Goal: Task Accomplishment & Management: Manage account settings

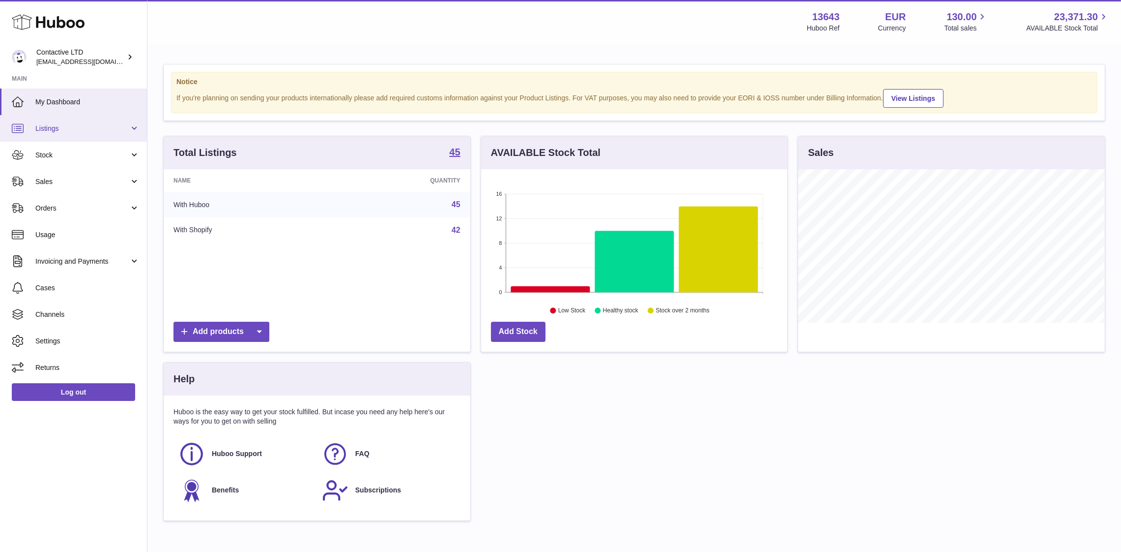
scroll to position [153, 307]
click at [78, 160] on link "Stock" at bounding box center [73, 155] width 147 height 27
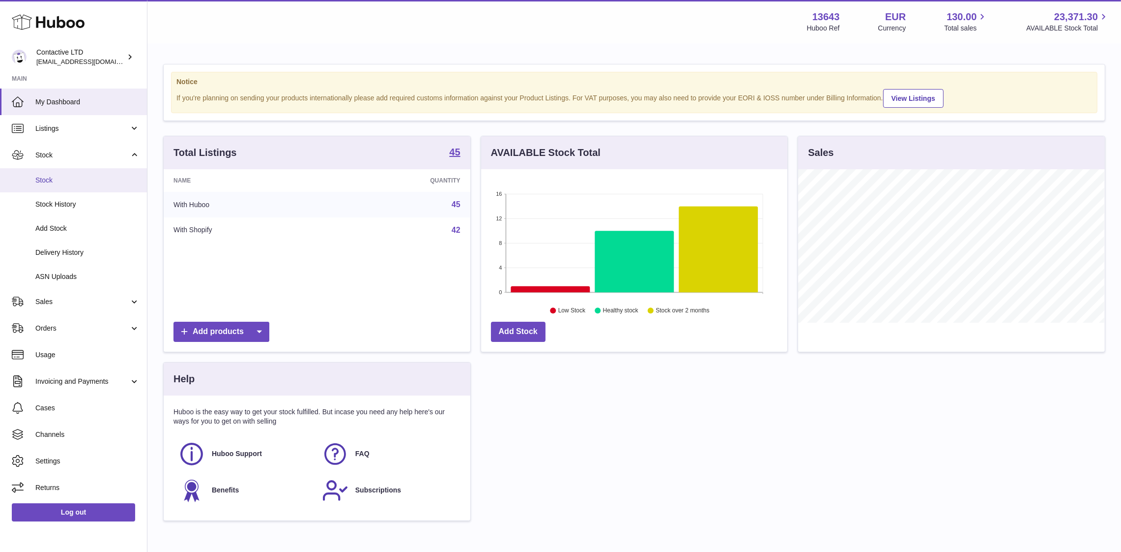
click at [82, 179] on span "Stock" at bounding box center [87, 180] width 104 height 9
click at [67, 294] on link "Sales" at bounding box center [73, 301] width 147 height 27
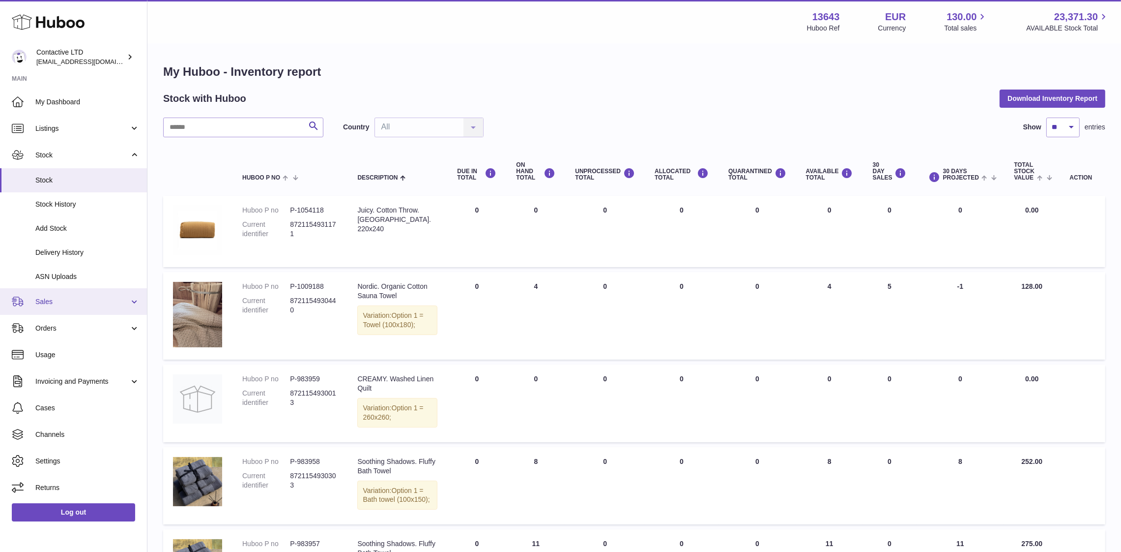
click at [82, 297] on span "Sales" at bounding box center [82, 301] width 94 height 9
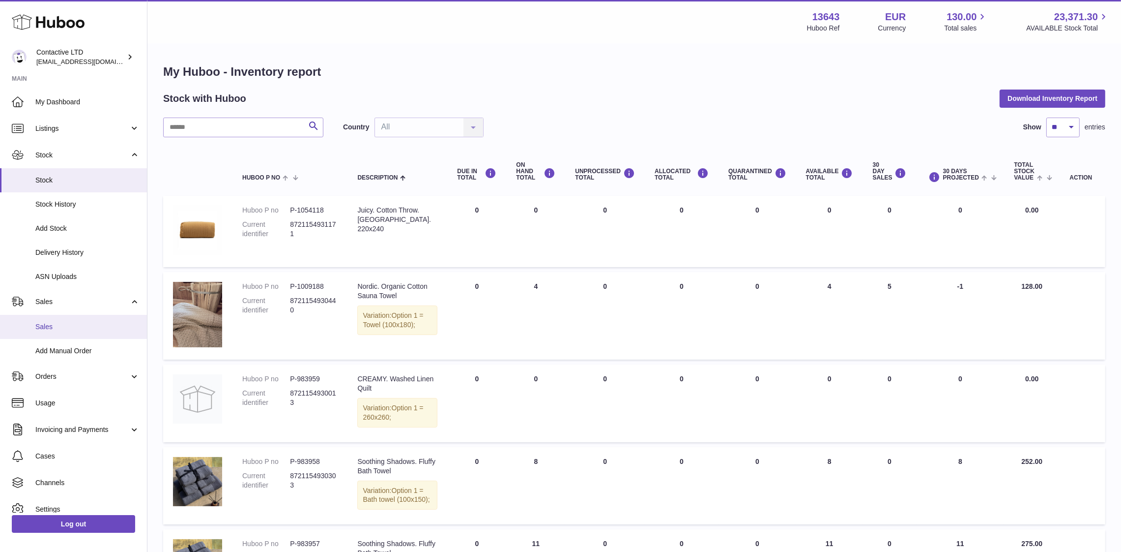
click at [81, 328] on span "Sales" at bounding box center [87, 326] width 104 height 9
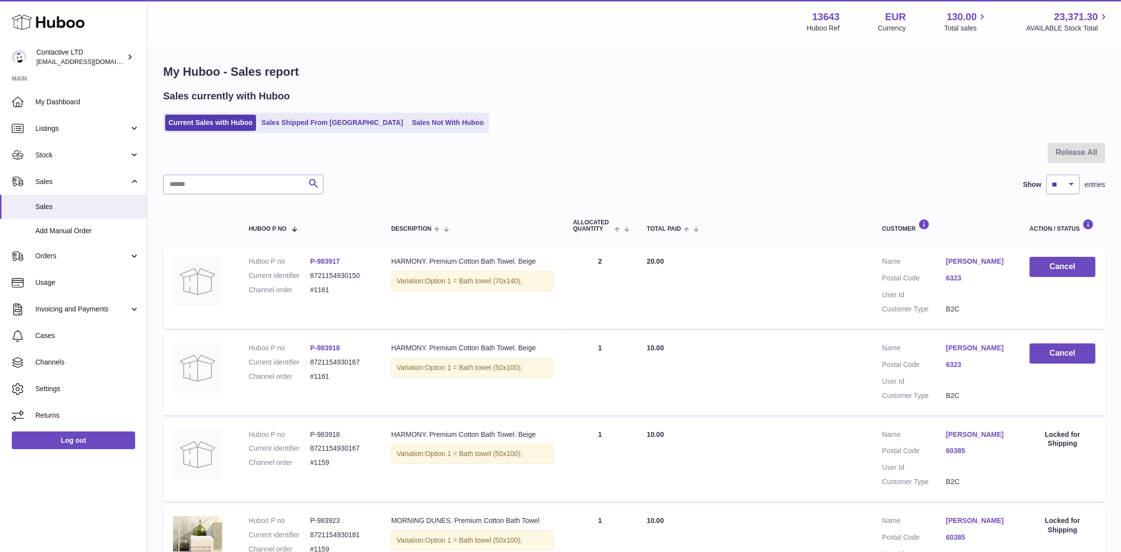
click at [955, 264] on link "[PERSON_NAME]" at bounding box center [978, 261] width 64 height 9
click at [82, 260] on span "Orders" at bounding box center [82, 255] width 94 height 9
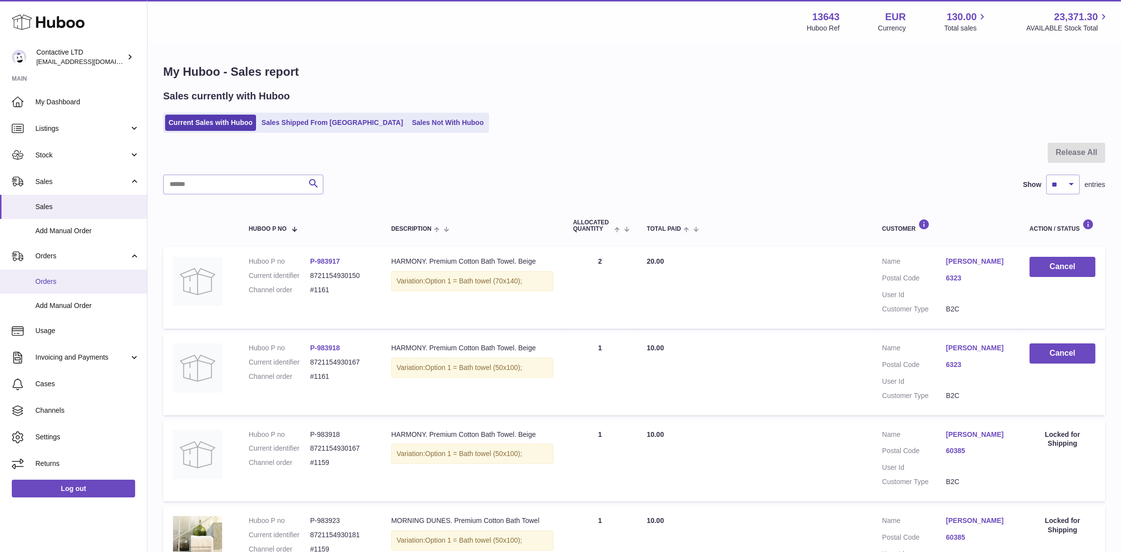
click at [80, 288] on link "Orders" at bounding box center [73, 281] width 147 height 24
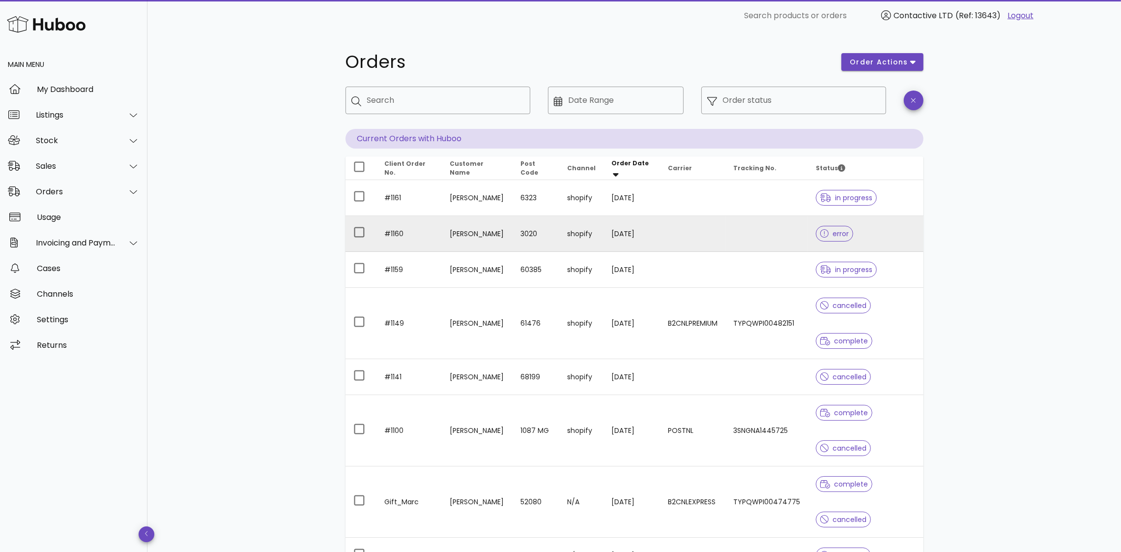
click at [550, 235] on td "3020" at bounding box center [536, 234] width 47 height 36
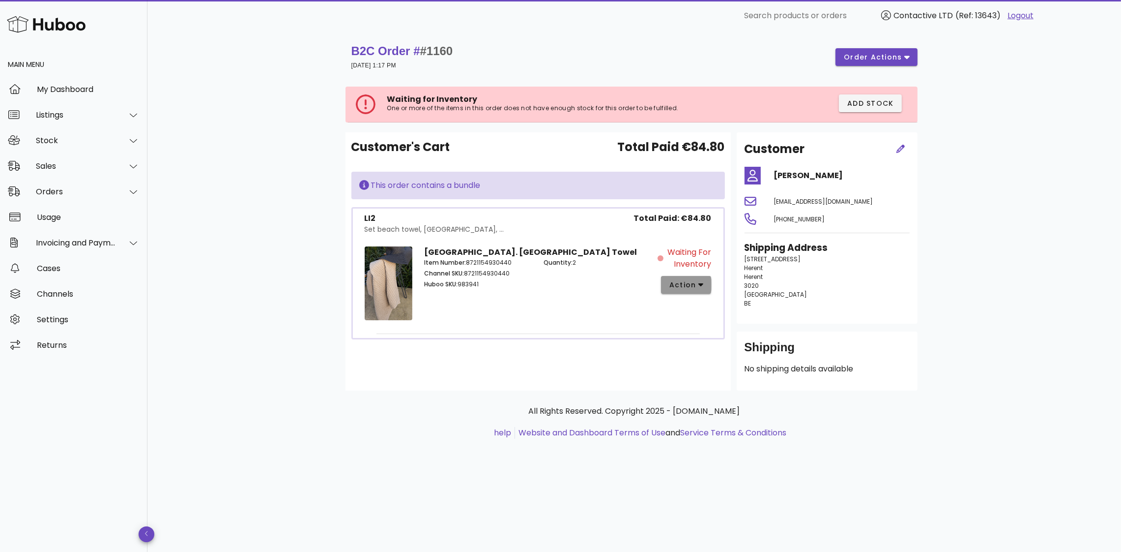
click at [691, 281] on span "action" at bounding box center [683, 285] width 28 height 10
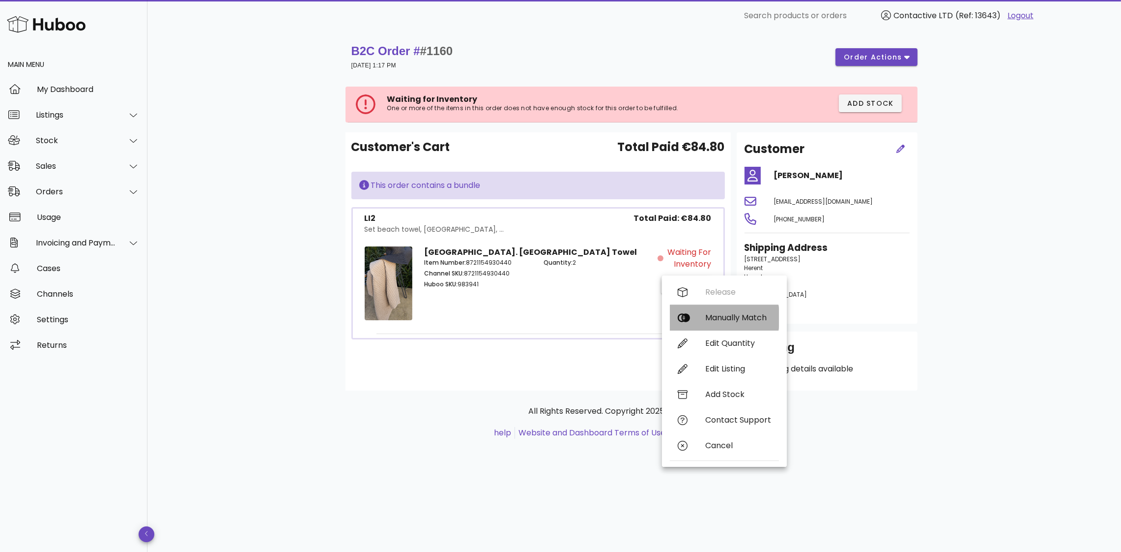
click at [692, 322] on div "Manually Match" at bounding box center [724, 318] width 109 height 26
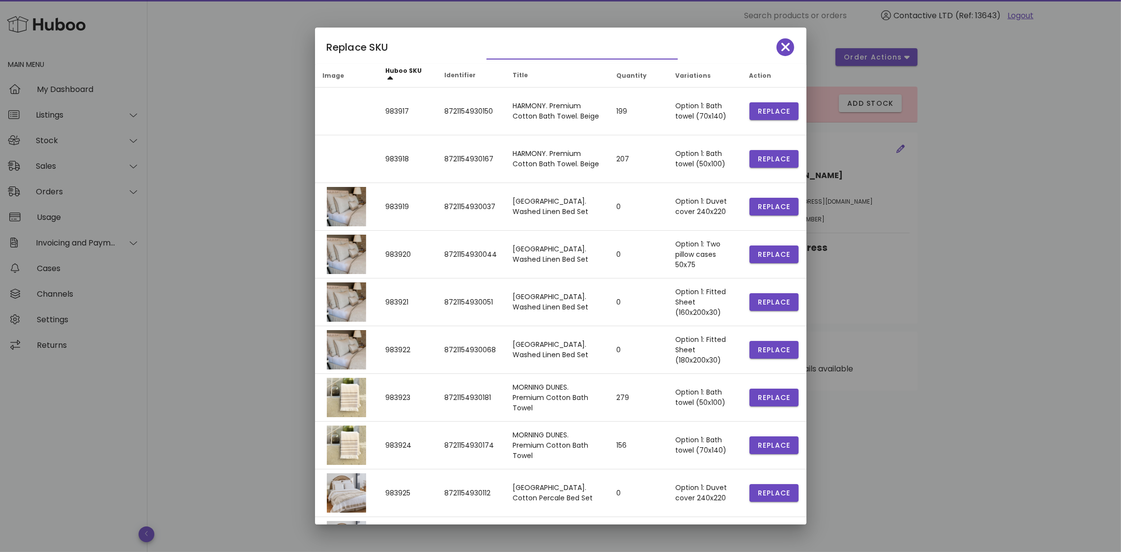
click at [559, 47] on input "text" at bounding box center [575, 51] width 177 height 16
type input "*"
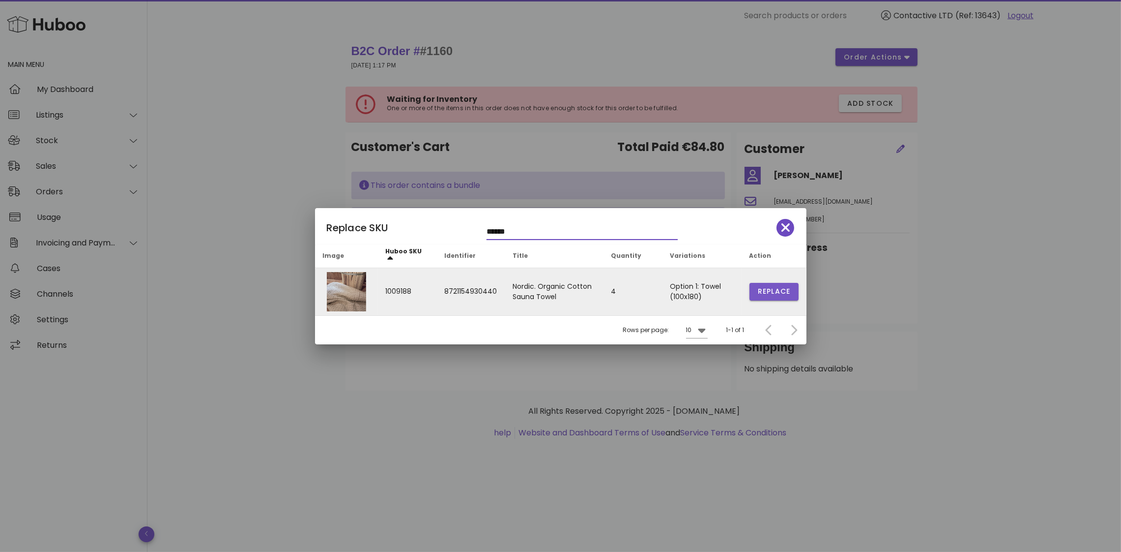
type input "******"
click at [766, 288] on span "Replace" at bounding box center [774, 291] width 33 height 10
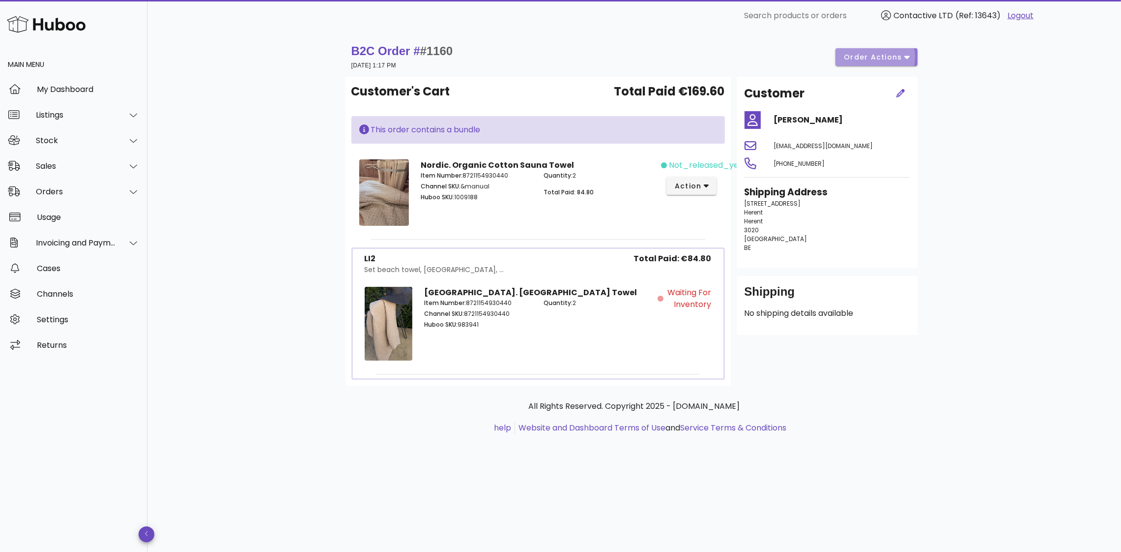
click at [860, 51] on button "order actions" at bounding box center [877, 57] width 82 height 18
click at [676, 281] on div "Waiting for Inventory" at bounding box center [688, 325] width 60 height 89
click at [695, 184] on span "action" at bounding box center [689, 186] width 28 height 10
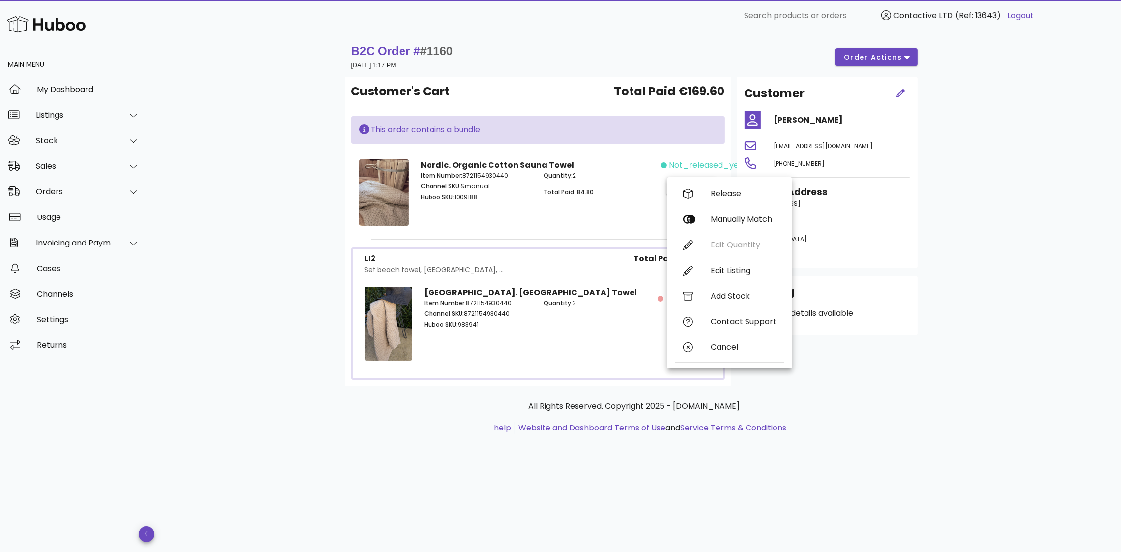
click at [639, 241] on div "Customer's Cart Total Paid €169.60 This order contains a bundle Nordic. Organic…" at bounding box center [538, 231] width 385 height 309
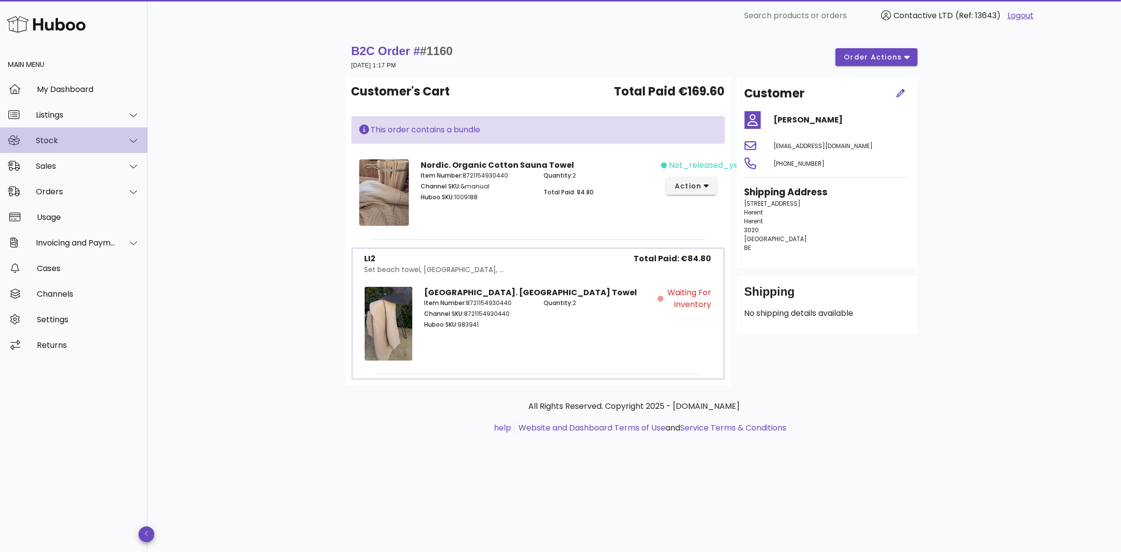
click at [100, 130] on div "Stock" at bounding box center [73, 140] width 147 height 26
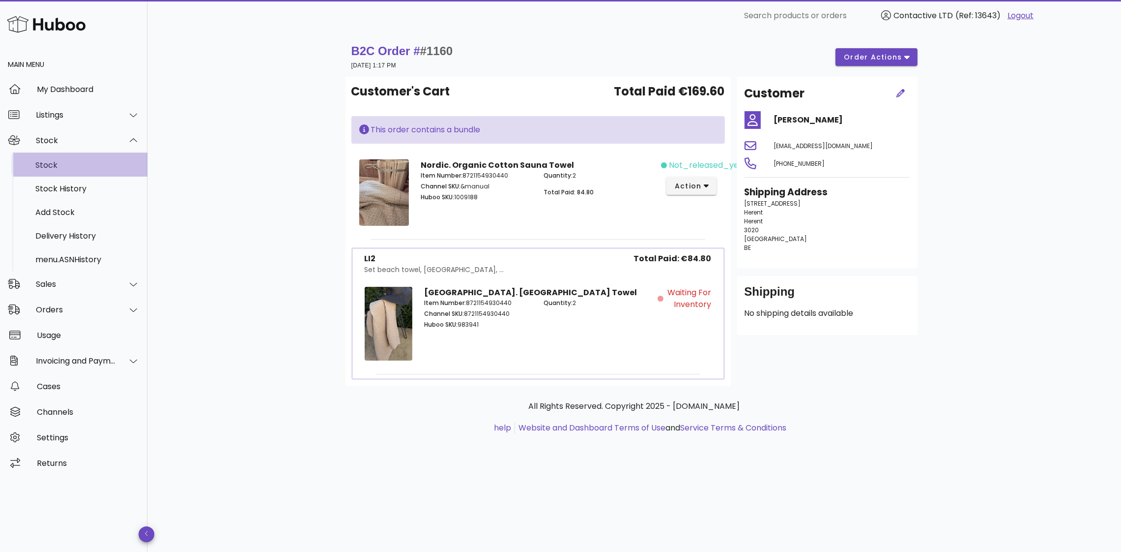
click at [108, 160] on div "Stock" at bounding box center [87, 164] width 104 height 9
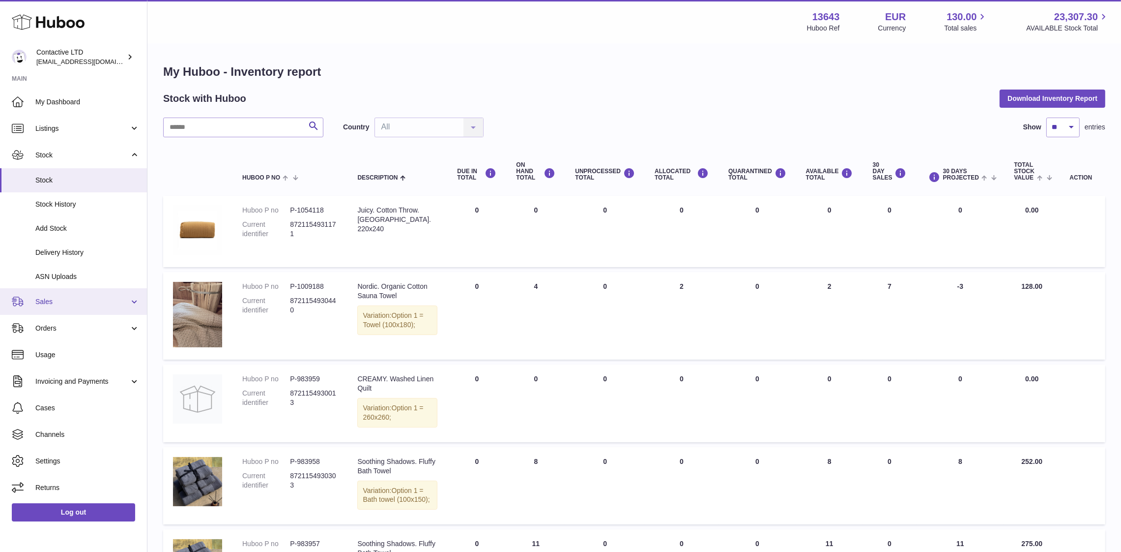
click at [92, 303] on span "Sales" at bounding box center [82, 301] width 94 height 9
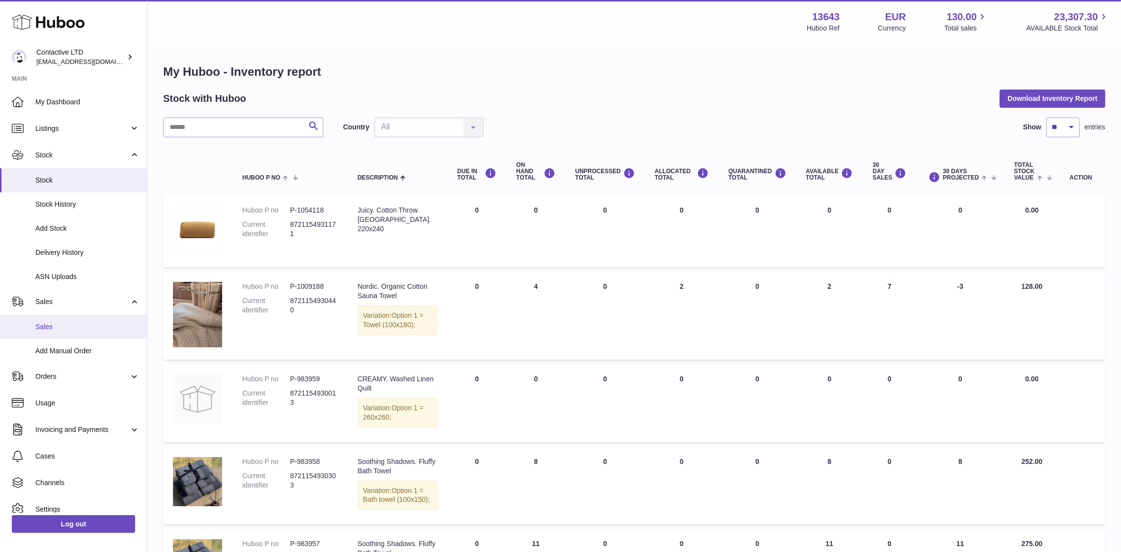
click at [85, 329] on span "Sales" at bounding box center [87, 326] width 104 height 9
